Goal: Task Accomplishment & Management: Use online tool/utility

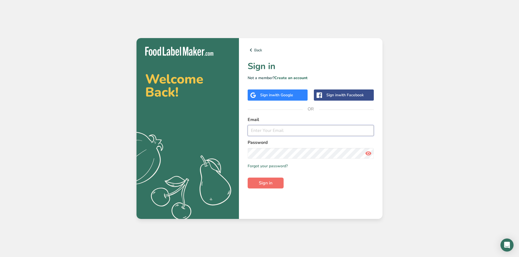
type input "[EMAIL_ADDRESS][DOMAIN_NAME]"
click at [260, 181] on span "Sign in" at bounding box center [266, 183] width 14 height 7
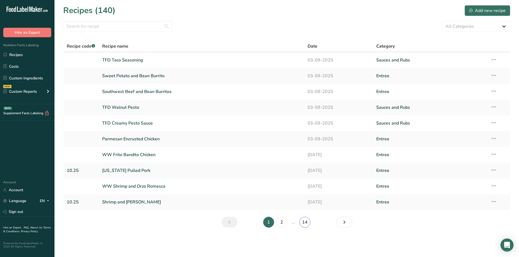
click at [305, 224] on link "14" at bounding box center [304, 222] width 11 height 11
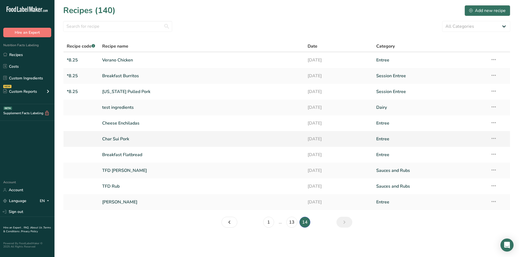
click at [121, 139] on link "Char Sui Pork" at bounding box center [201, 138] width 199 height 11
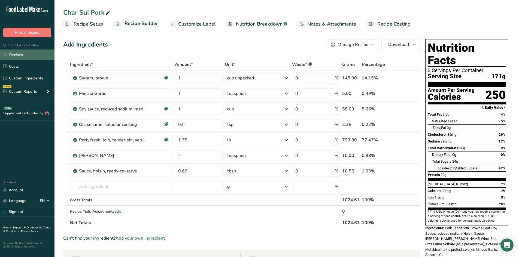
click at [20, 54] on link "Recipes" at bounding box center [27, 55] width 54 height 10
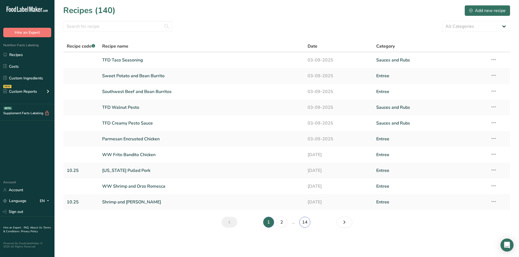
click at [303, 224] on link "14" at bounding box center [304, 222] width 11 height 11
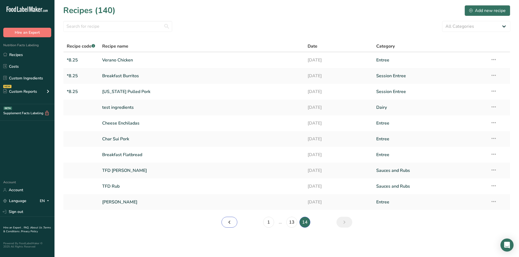
click at [230, 223] on icon "Page 13." at bounding box center [229, 223] width 7 height 10
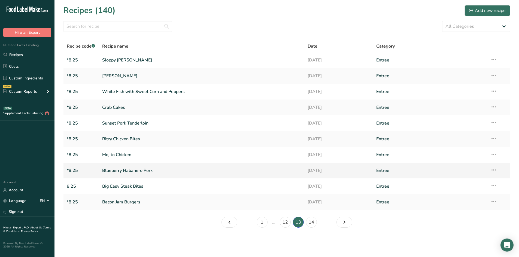
click at [130, 170] on link "Blueberry Habanero Pork" at bounding box center [201, 170] width 199 height 11
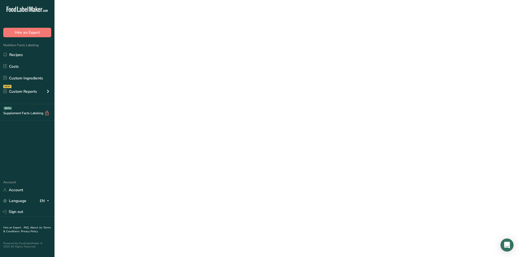
click at [130, 170] on link "Blueberry Habanero Pork" at bounding box center [201, 170] width 199 height 11
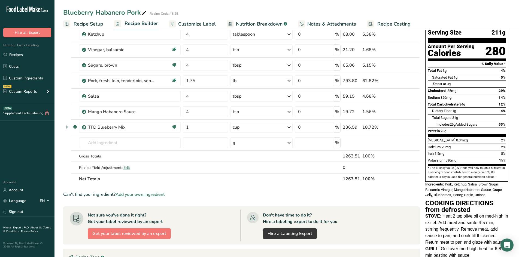
scroll to position [109, 0]
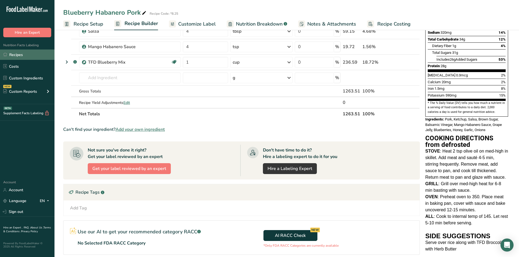
click at [8, 55] on link "Recipes" at bounding box center [27, 55] width 54 height 10
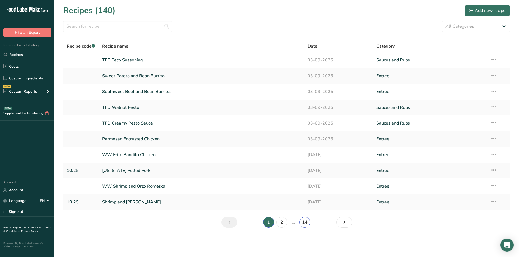
click at [303, 221] on link "14" at bounding box center [304, 222] width 11 height 11
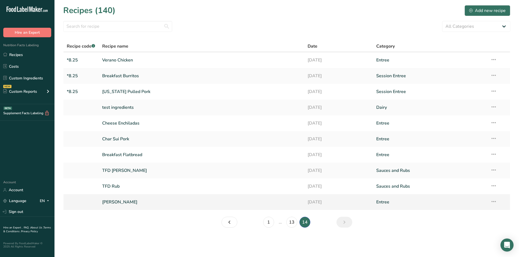
click at [124, 202] on link "[PERSON_NAME]" at bounding box center [201, 202] width 199 height 11
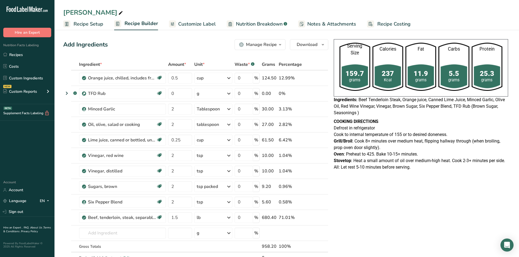
click at [354, 75] on div "159.7" at bounding box center [354, 73] width 31 height 10
click at [199, 23] on span "Customize Label" at bounding box center [197, 23] width 38 height 7
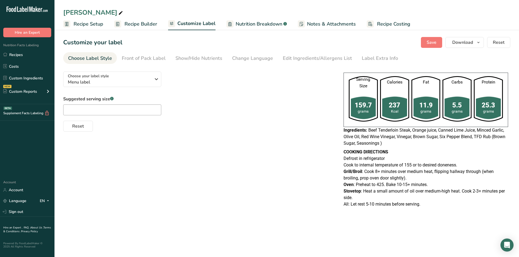
click at [93, 24] on span "Recipe Setup" at bounding box center [89, 23] width 30 height 7
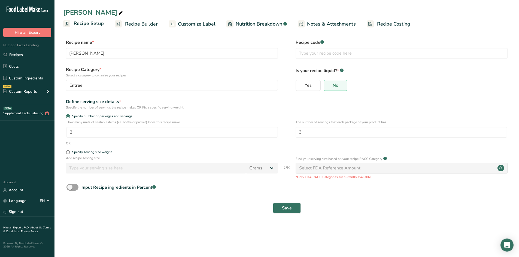
click at [208, 20] on span "Customize Label" at bounding box center [197, 23] width 38 height 7
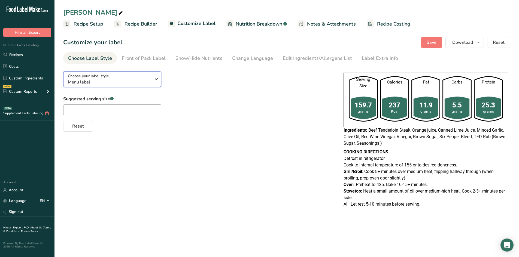
click at [157, 78] on icon "button" at bounding box center [156, 79] width 7 height 10
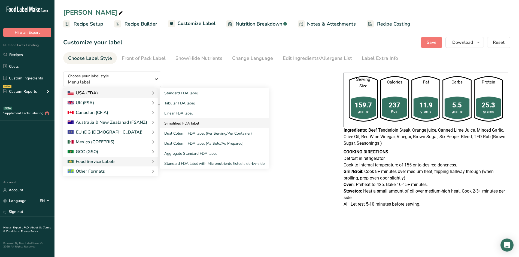
click at [187, 125] on link "Simplified FDA label" at bounding box center [214, 123] width 109 height 10
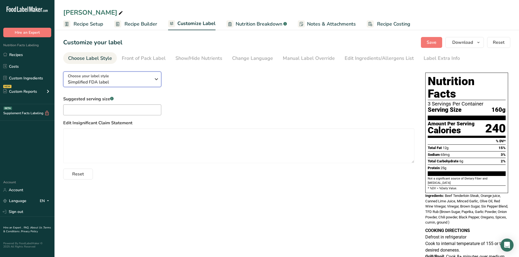
click at [134, 82] on span "Simplified FDA label" at bounding box center [109, 82] width 83 height 7
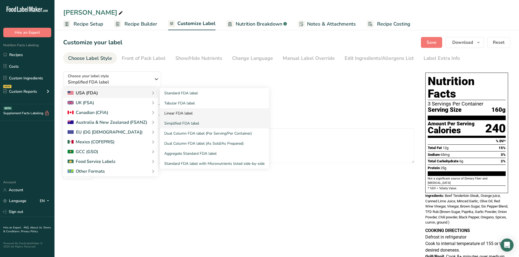
click at [183, 112] on link "Linear FDA label" at bounding box center [214, 113] width 109 height 10
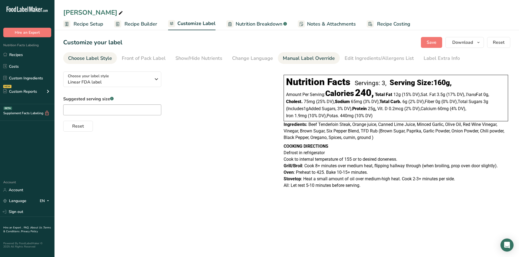
drag, startPoint x: 312, startPoint y: 58, endPoint x: 310, endPoint y: 55, distance: 3.3
click at [312, 58] on div "Manual Label Override" at bounding box center [309, 58] width 52 height 7
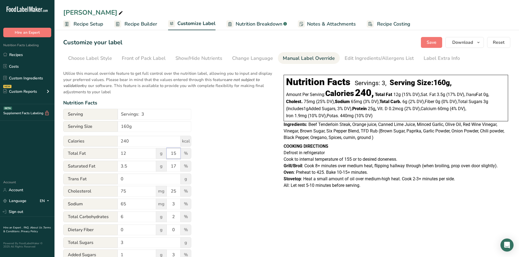
drag, startPoint x: 178, startPoint y: 154, endPoint x: 166, endPoint y: 155, distance: 12.0
click at [166, 155] on div "Total Fat 12 g 15 %" at bounding box center [127, 153] width 128 height 11
drag, startPoint x: 175, startPoint y: 166, endPoint x: 165, endPoint y: 169, distance: 10.4
click at [165, 169] on div "Saturated Fat 3.5 g 17 %" at bounding box center [127, 166] width 128 height 11
drag, startPoint x: 176, startPoint y: 193, endPoint x: 168, endPoint y: 193, distance: 7.6
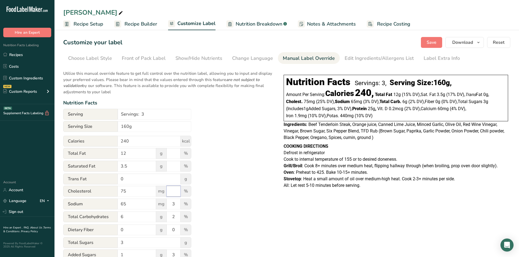
click at [168, 193] on input "number" at bounding box center [174, 191] width 14 height 11
drag, startPoint x: 174, startPoint y: 204, endPoint x: 169, endPoint y: 205, distance: 5.2
click at [169, 205] on input "number" at bounding box center [174, 204] width 14 height 11
drag, startPoint x: 176, startPoint y: 218, endPoint x: 164, endPoint y: 219, distance: 12.0
click at [164, 219] on div "Total Carbohydrates 6 g 2 %" at bounding box center [127, 217] width 128 height 11
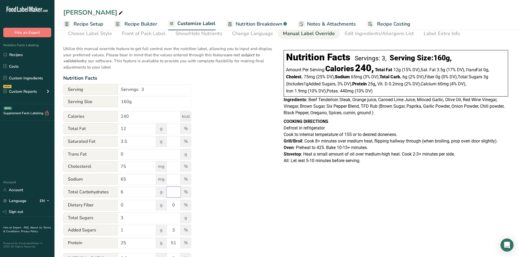
scroll to position [54, 0]
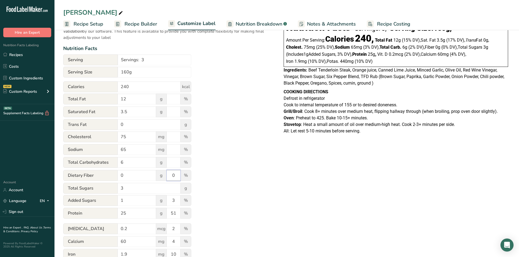
drag, startPoint x: 176, startPoint y: 176, endPoint x: 172, endPoint y: 177, distance: 3.3
click at [172, 177] on input "0" at bounding box center [174, 175] width 14 height 11
drag, startPoint x: 178, startPoint y: 200, endPoint x: 170, endPoint y: 201, distance: 8.2
click at [170, 201] on input "3" at bounding box center [174, 200] width 14 height 11
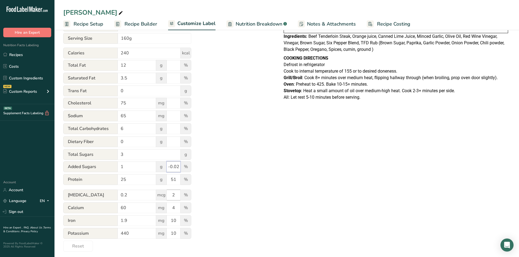
scroll to position [91, 0]
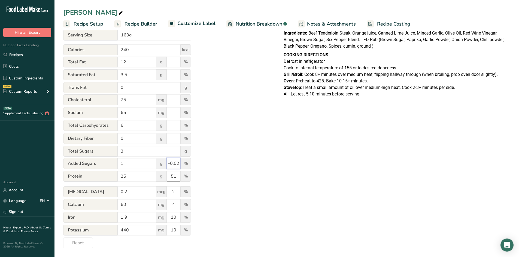
type input "-0.02"
drag, startPoint x: 176, startPoint y: 177, endPoint x: 170, endPoint y: 179, distance: 6.9
click at [170, 179] on input "51" at bounding box center [174, 176] width 14 height 11
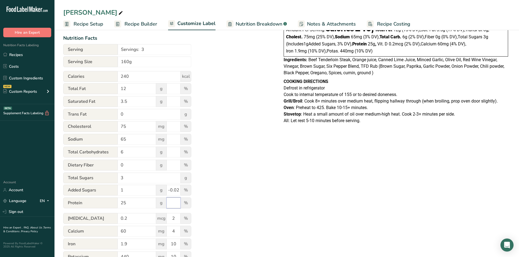
scroll to position [10, 0]
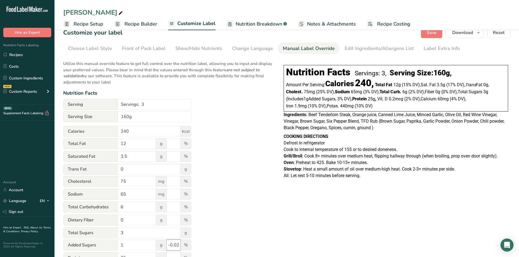
drag, startPoint x: 176, startPoint y: 245, endPoint x: 164, endPoint y: 241, distance: 12.7
click at [160, 244] on div "Added Sugars 1 g -0.02 %" at bounding box center [127, 245] width 128 height 11
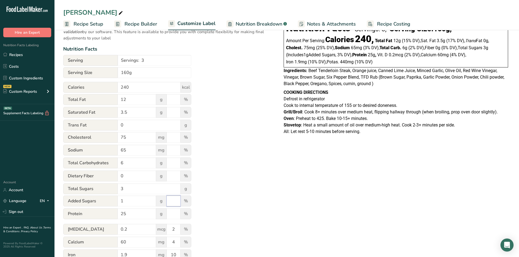
scroll to position [91, 0]
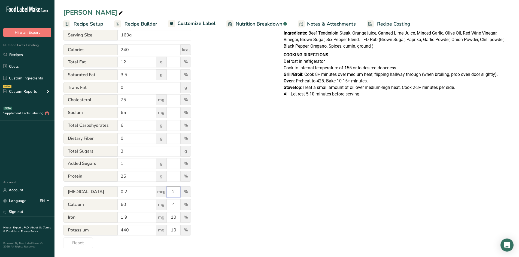
click at [170, 195] on input "2" at bounding box center [174, 192] width 14 height 11
drag, startPoint x: 174, startPoint y: 205, endPoint x: 167, endPoint y: 206, distance: 7.2
click at [167, 206] on input "4" at bounding box center [174, 204] width 14 height 11
drag, startPoint x: 177, startPoint y: 218, endPoint x: 169, endPoint y: 219, distance: 8.5
click at [169, 219] on input "10" at bounding box center [174, 217] width 14 height 11
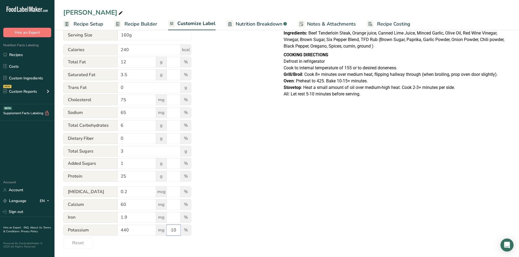
drag, startPoint x: 176, startPoint y: 230, endPoint x: 167, endPoint y: 231, distance: 9.4
click at [167, 231] on input "10" at bounding box center [174, 230] width 14 height 11
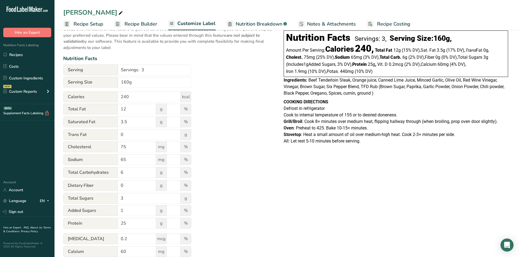
scroll to position [0, 0]
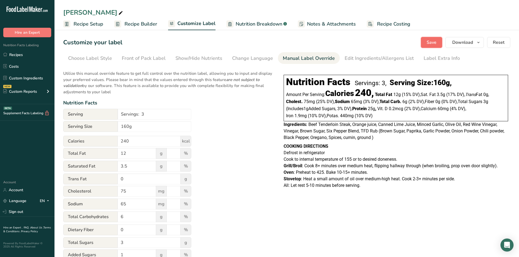
click at [436, 45] on span "Save" at bounding box center [431, 42] width 10 height 7
click at [458, 42] on span "Download" at bounding box center [462, 42] width 21 height 7
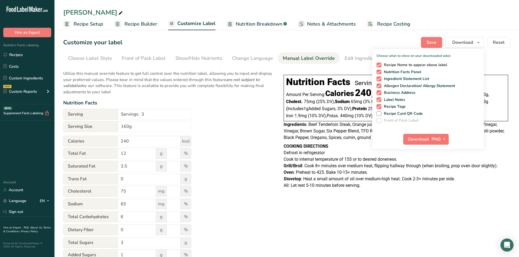
click at [381, 65] on span at bounding box center [378, 65] width 5 height 5
click at [380, 65] on input "Recipe Name to appear above label" at bounding box center [378, 65] width 4 height 4
checkbox input "false"
drag, startPoint x: 378, startPoint y: 92, endPoint x: 379, endPoint y: 87, distance: 4.6
click at [377, 90] on span at bounding box center [378, 92] width 5 height 5
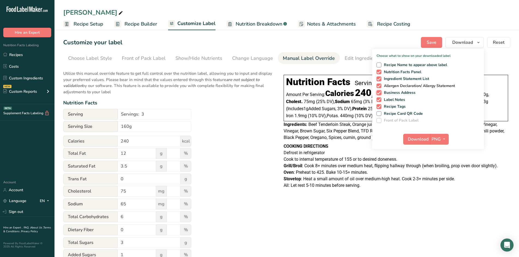
click at [377, 91] on input "Business Address" at bounding box center [378, 93] width 4 height 4
checkbox input "false"
click at [381, 106] on label "Recipe Tags" at bounding box center [426, 106] width 101 height 5
click at [380, 106] on input "Recipe Tags" at bounding box center [378, 107] width 4 height 4
checkbox input "false"
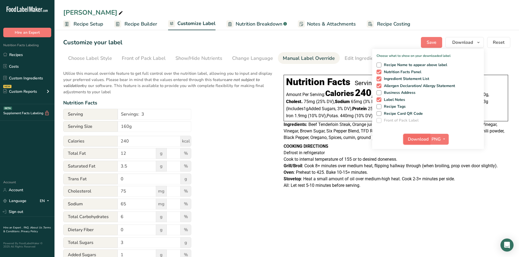
click at [427, 137] on span "Download" at bounding box center [418, 139] width 21 height 7
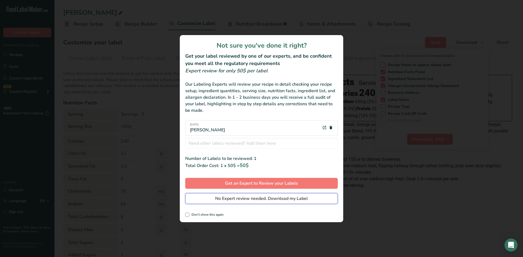
click at [260, 199] on span "No Expert review needed. Download my Label" at bounding box center [261, 199] width 93 height 7
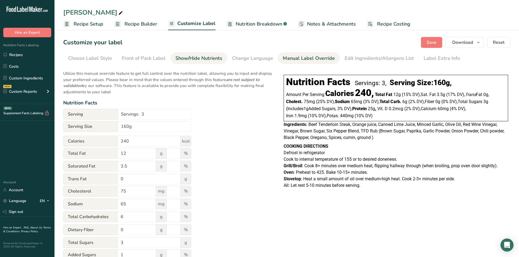
click at [199, 56] on div "Show/Hide Nutrients" at bounding box center [198, 58] width 47 height 7
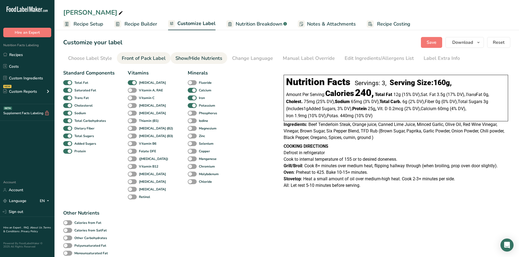
click at [144, 61] on div "Front of Pack Label" at bounding box center [144, 58] width 44 height 7
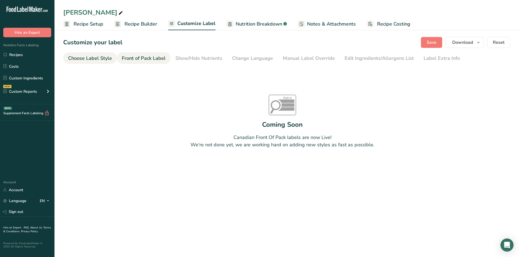
click at [90, 58] on div "Choose Label Style" at bounding box center [90, 58] width 44 height 7
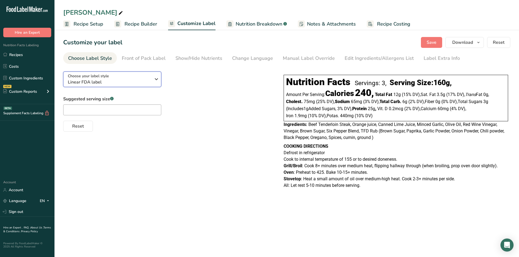
click at [100, 75] on span "Choose your label style" at bounding box center [88, 76] width 41 height 6
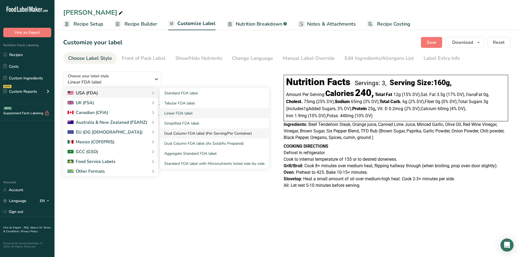
click at [195, 134] on link "Dual Column FDA label (Per Serving/Per Container)" at bounding box center [214, 134] width 109 height 10
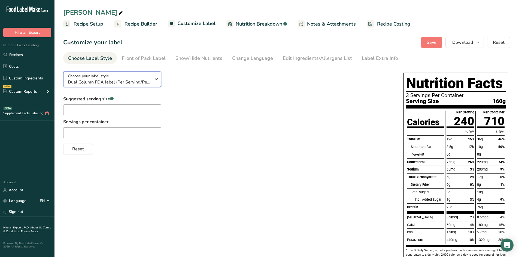
click at [121, 82] on span "Dual Column FDA label (Per Serving/Per Container)" at bounding box center [109, 82] width 83 height 7
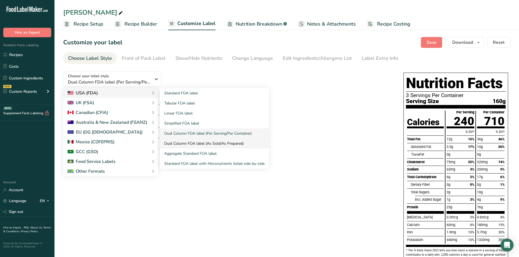
click at [185, 144] on link "Dual Column FDA label (As Sold/As Prepared)" at bounding box center [214, 144] width 109 height 10
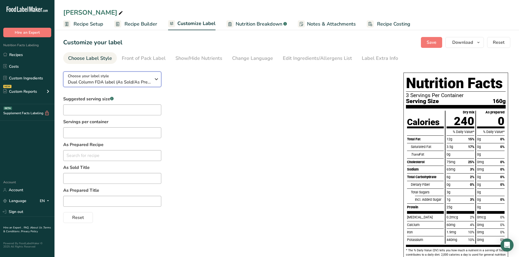
click at [102, 83] on span "Dual Column FDA label (As Sold/As Prepared)" at bounding box center [109, 82] width 83 height 7
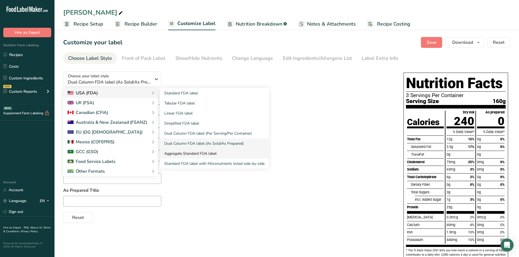
click at [185, 156] on link "Aggregate Standard FDA label" at bounding box center [214, 154] width 109 height 10
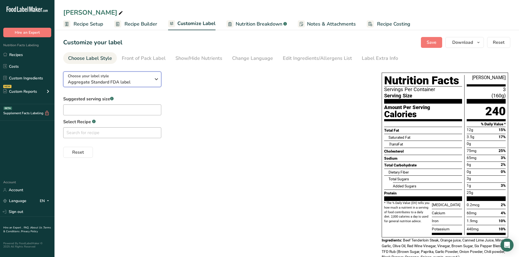
click at [116, 83] on span "Aggregate Standard FDA label" at bounding box center [109, 82] width 83 height 7
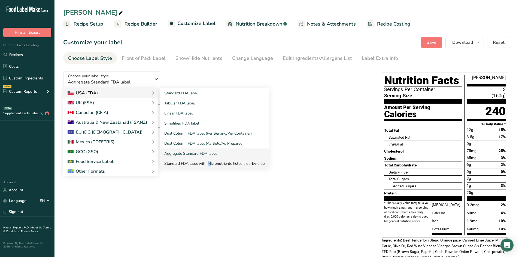
drag, startPoint x: 193, startPoint y: 164, endPoint x: 179, endPoint y: 164, distance: 13.6
click at [191, 163] on link "Standard FDA label with Micronutrients listed side-by-side" at bounding box center [214, 164] width 109 height 10
click at [179, 164] on link "Standard FDA label with Micronutrients listed side-by-side" at bounding box center [214, 164] width 109 height 10
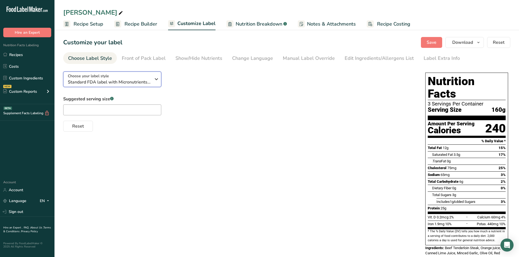
click at [127, 81] on span "Standard FDA label with Micronutrients listed side-by-side" at bounding box center [109, 82] width 83 height 7
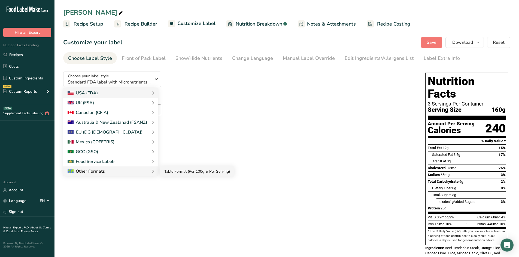
click at [172, 170] on link "Table Format (Per 100g & Per Serving)" at bounding box center [197, 172] width 74 height 10
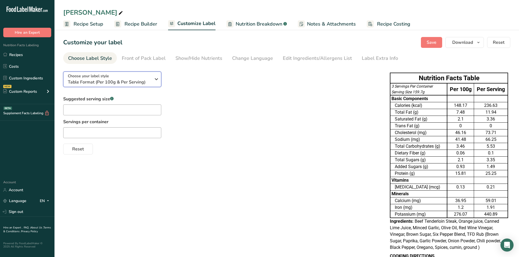
click at [126, 80] on span "Table Format (Per 100g & Per Serving)" at bounding box center [109, 82] width 83 height 7
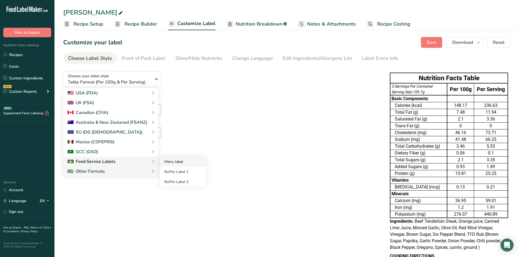
click at [173, 162] on link "Menu label" at bounding box center [183, 162] width 46 height 10
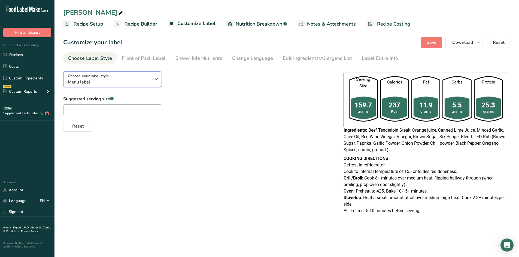
drag, startPoint x: 90, startPoint y: 81, endPoint x: 89, endPoint y: 77, distance: 3.4
click at [90, 80] on span "Menu label" at bounding box center [109, 82] width 83 height 7
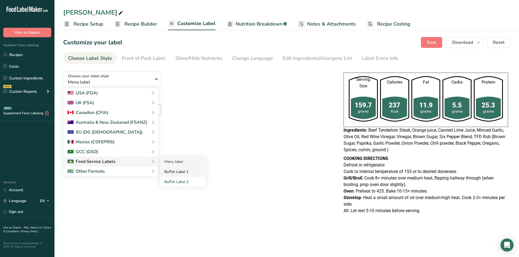
click at [176, 174] on link "Buffet Label 1" at bounding box center [183, 172] width 46 height 10
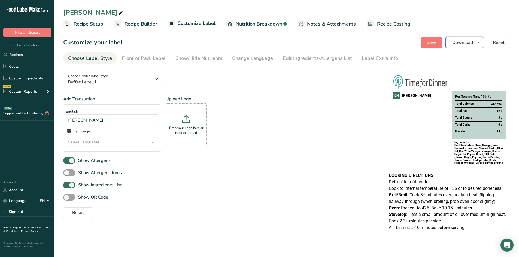
click at [452, 43] on button "Download" at bounding box center [464, 42] width 38 height 11
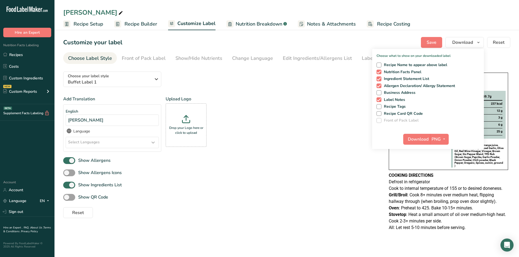
click at [343, 153] on div "Add Translation English [PERSON_NAME] Language Select Languages Afar [GEOGRAPHI…" at bounding box center [220, 126] width 315 height 60
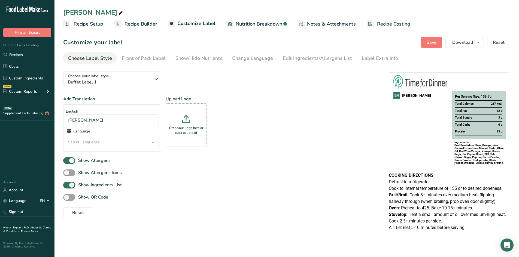
drag, startPoint x: 71, startPoint y: 173, endPoint x: 75, endPoint y: 167, distance: 7.2
click at [70, 172] on span at bounding box center [69, 173] width 12 height 7
click at [67, 172] on input "Show Allergens Icons" at bounding box center [65, 173] width 4 height 4
drag, startPoint x: 66, startPoint y: 175, endPoint x: 67, endPoint y: 169, distance: 6.0
click at [66, 174] on span at bounding box center [69, 173] width 12 height 7
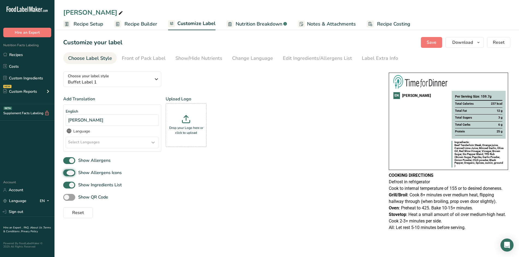
click at [66, 174] on input "Show Allergens Icons" at bounding box center [65, 173] width 4 height 4
click at [72, 175] on span at bounding box center [69, 173] width 12 height 7
click at [67, 175] on input "Show Allergens Icons" at bounding box center [65, 173] width 4 height 4
click at [72, 174] on span at bounding box center [69, 173] width 12 height 7
click at [67, 174] on input "Show Allergens Icons" at bounding box center [65, 173] width 4 height 4
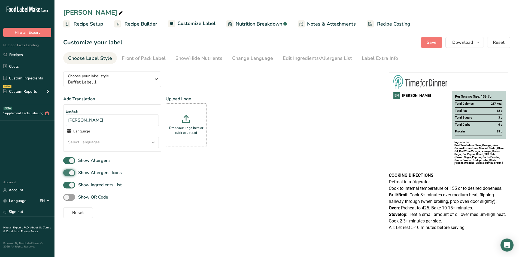
checkbox input "false"
click at [70, 199] on span at bounding box center [69, 197] width 12 height 7
click at [67, 199] on input "Show QR Code" at bounding box center [65, 198] width 4 height 4
click at [72, 197] on span at bounding box center [69, 197] width 12 height 7
click at [67, 197] on input "Show QR Code" at bounding box center [65, 198] width 4 height 4
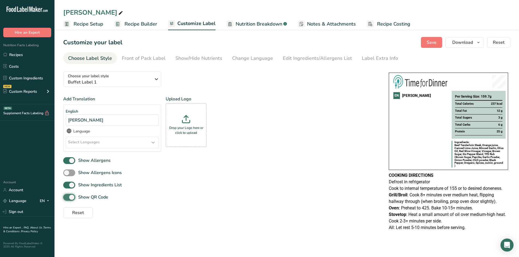
checkbox input "false"
click at [18, 56] on link "Recipes" at bounding box center [27, 55] width 54 height 10
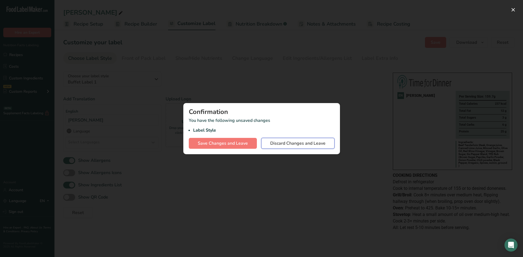
click at [282, 147] on button "Discard Changes and Leave" at bounding box center [297, 143] width 73 height 11
click at [284, 144] on div "Confirmation You have the following unsaved changes Label Style Save Changes an…" at bounding box center [261, 128] width 157 height 51
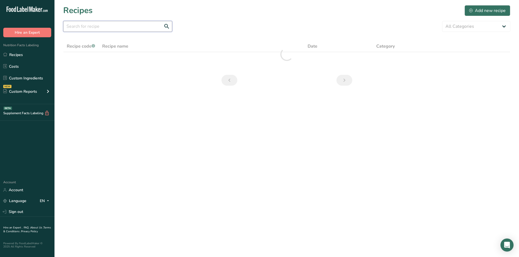
click at [108, 28] on input "text" at bounding box center [117, 26] width 109 height 11
click at [105, 29] on input "bacon" at bounding box center [117, 26] width 109 height 11
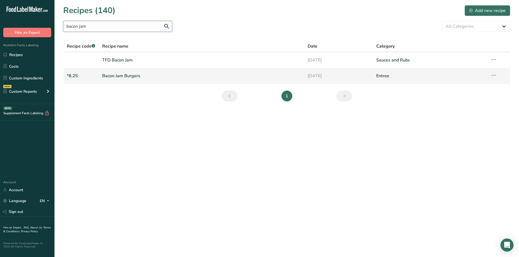
type input "bacon jam"
click at [122, 78] on link "Bacon Jam Burgers" at bounding box center [201, 75] width 199 height 11
